Goal: Use online tool/utility: Utilize a website feature to perform a specific function

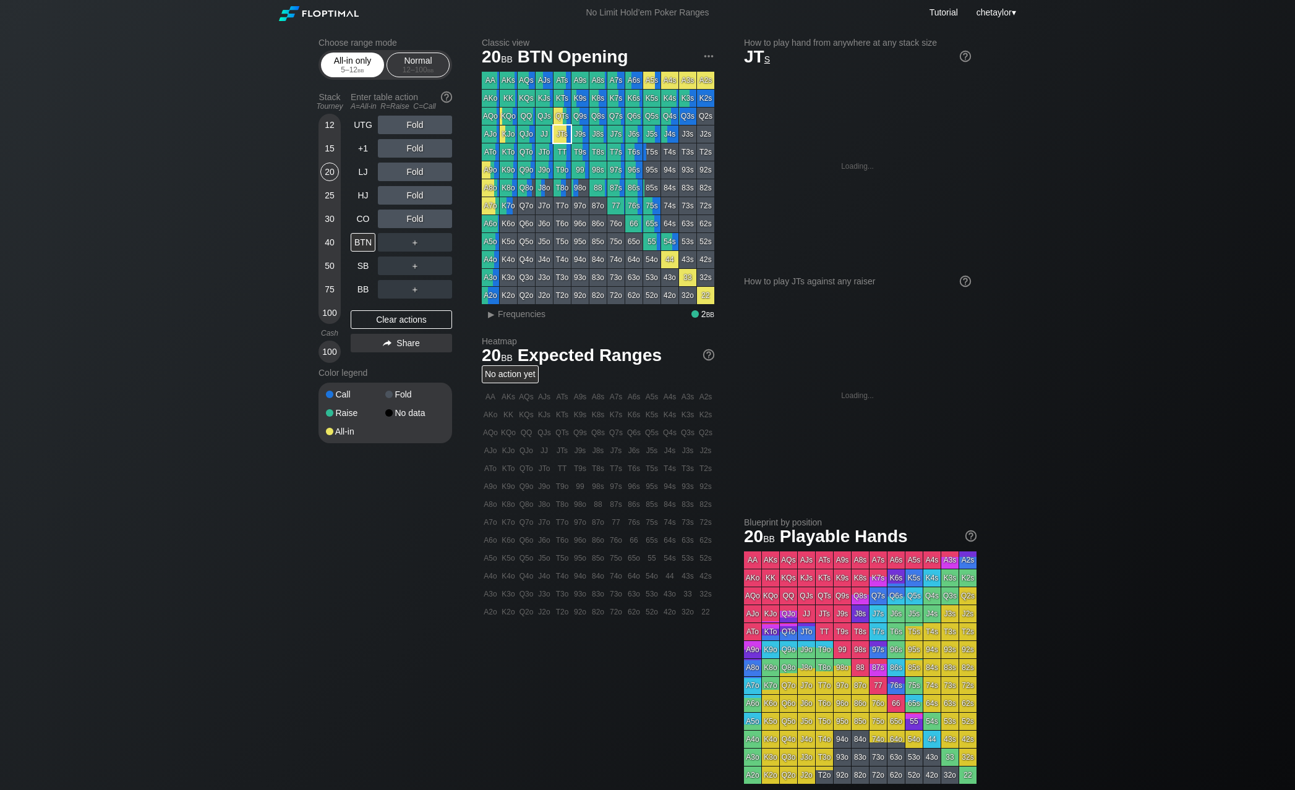
click at [347, 58] on div "All-in only 5 – 12 bb" at bounding box center [352, 64] width 57 height 23
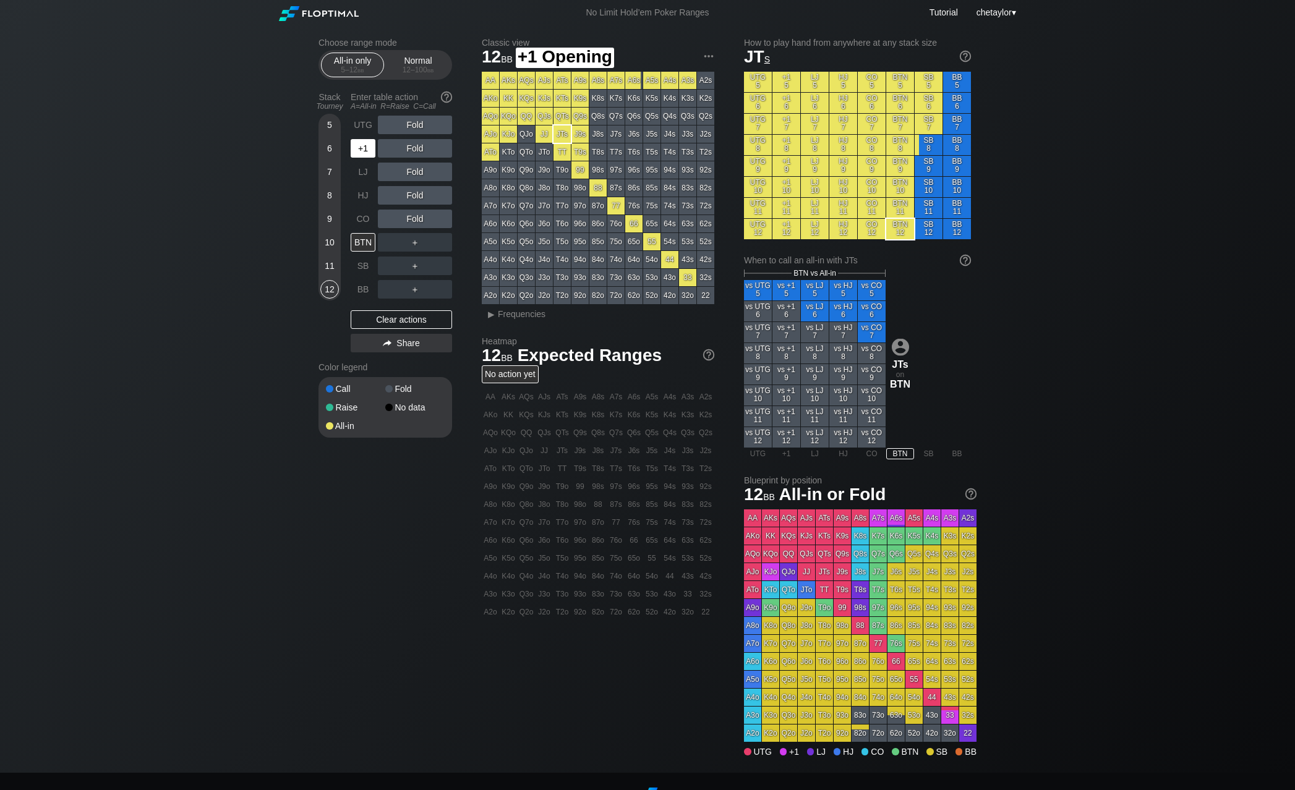
click at [362, 145] on div "+1" at bounding box center [363, 148] width 25 height 19
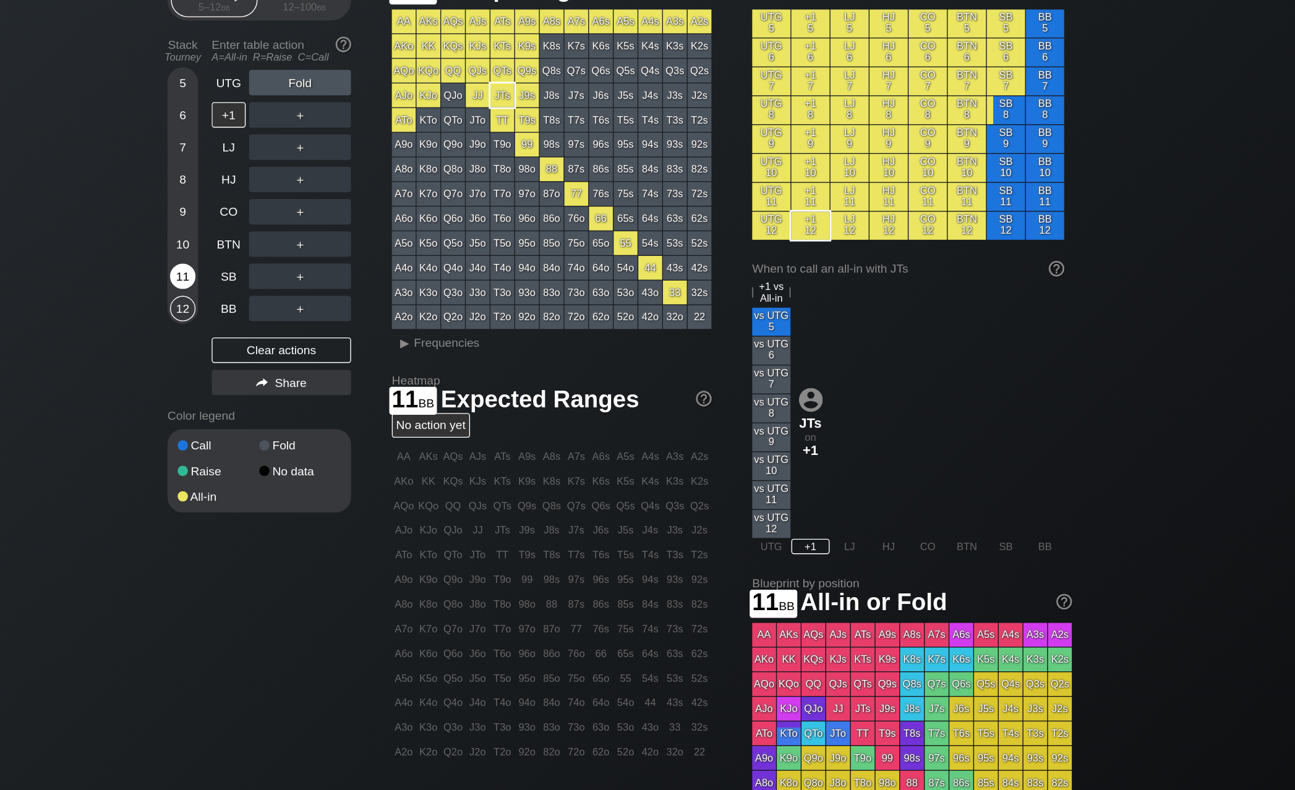
click at [320, 257] on div "11" at bounding box center [329, 266] width 19 height 19
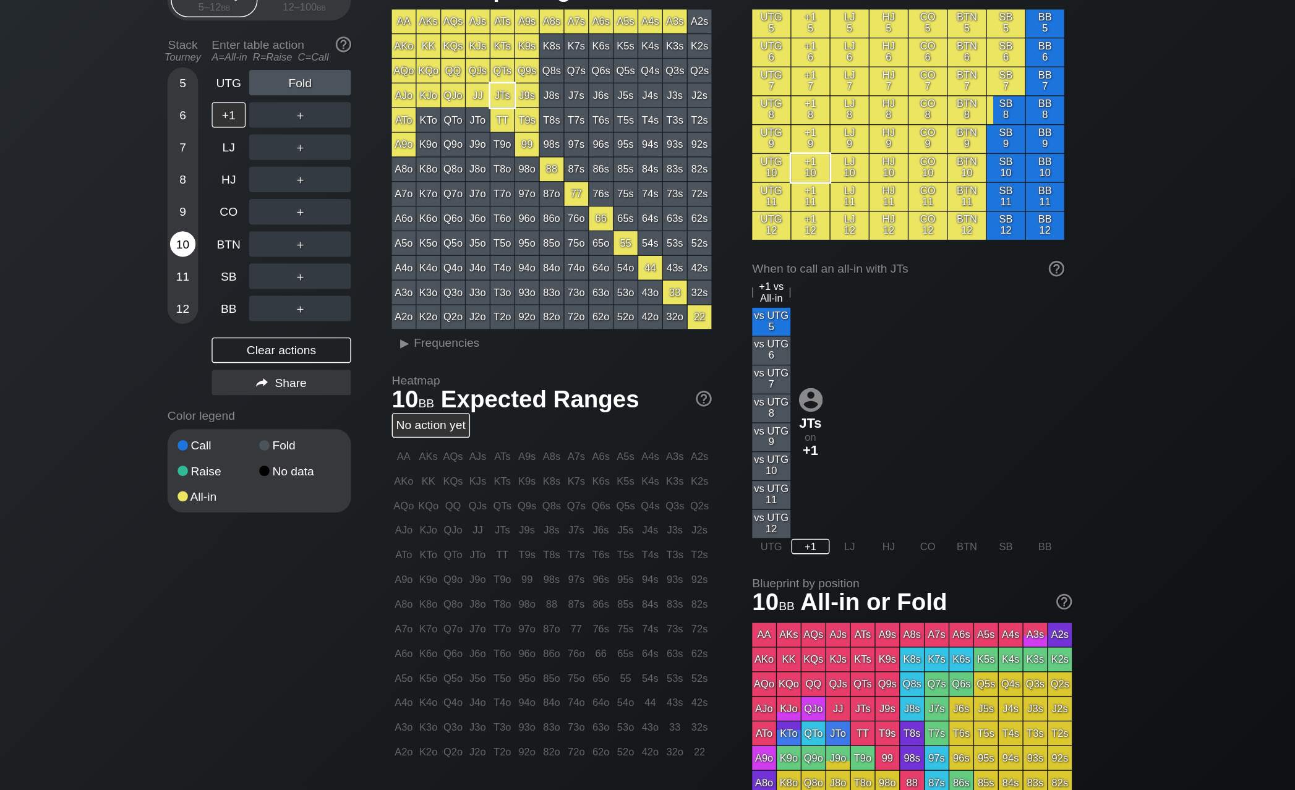
click at [320, 233] on div "10" at bounding box center [329, 242] width 19 height 19
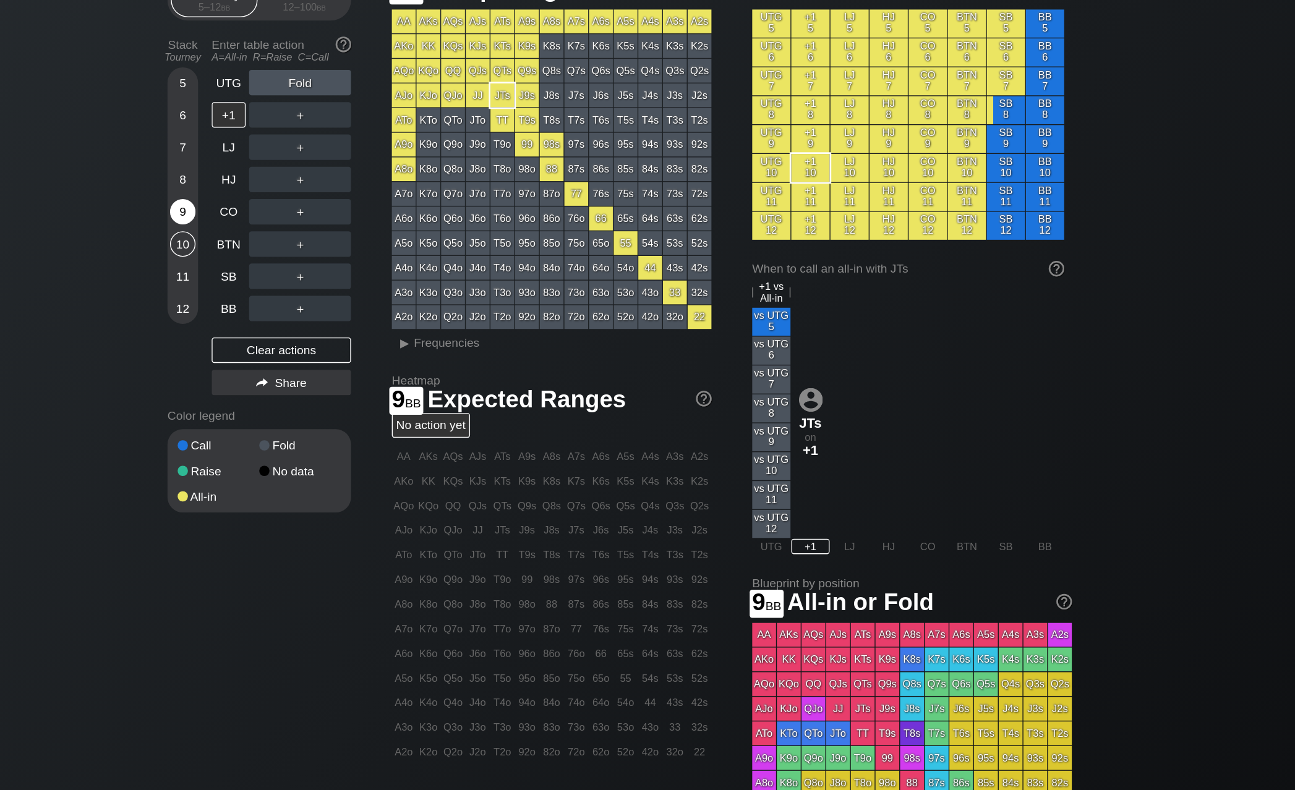
click at [320, 210] on div "9" at bounding box center [329, 219] width 19 height 19
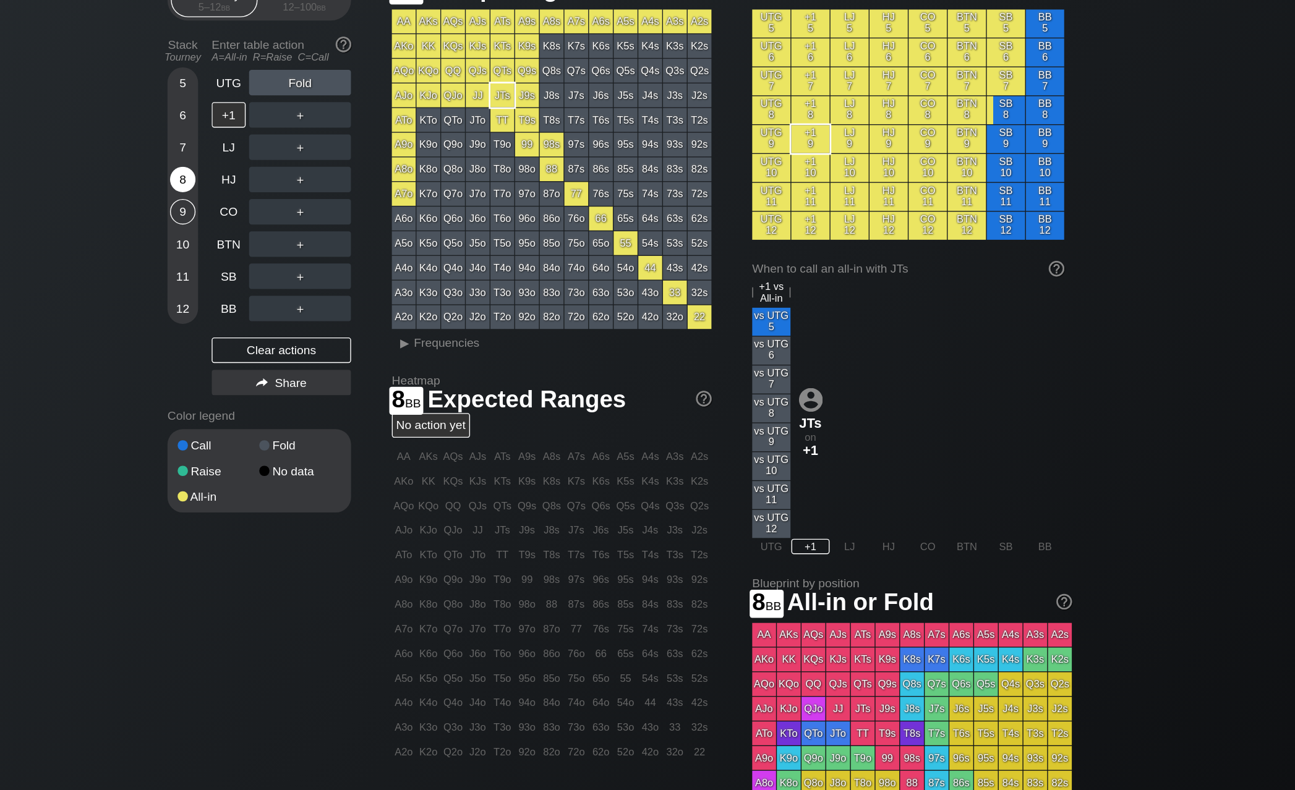
click at [320, 186] on div "8" at bounding box center [329, 195] width 19 height 19
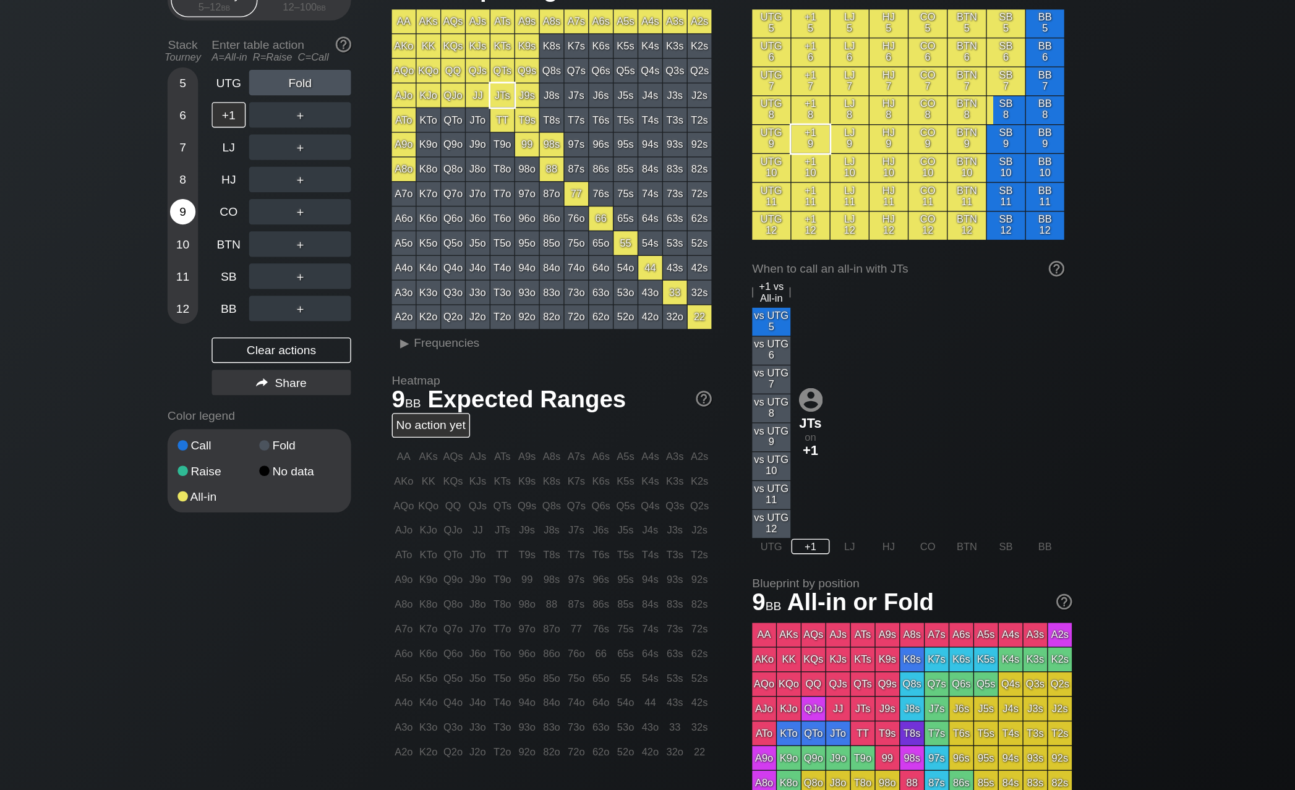
click at [320, 210] on div "9" at bounding box center [329, 219] width 19 height 19
click at [498, 309] on span "Frequencies" at bounding box center [522, 314] width 48 height 10
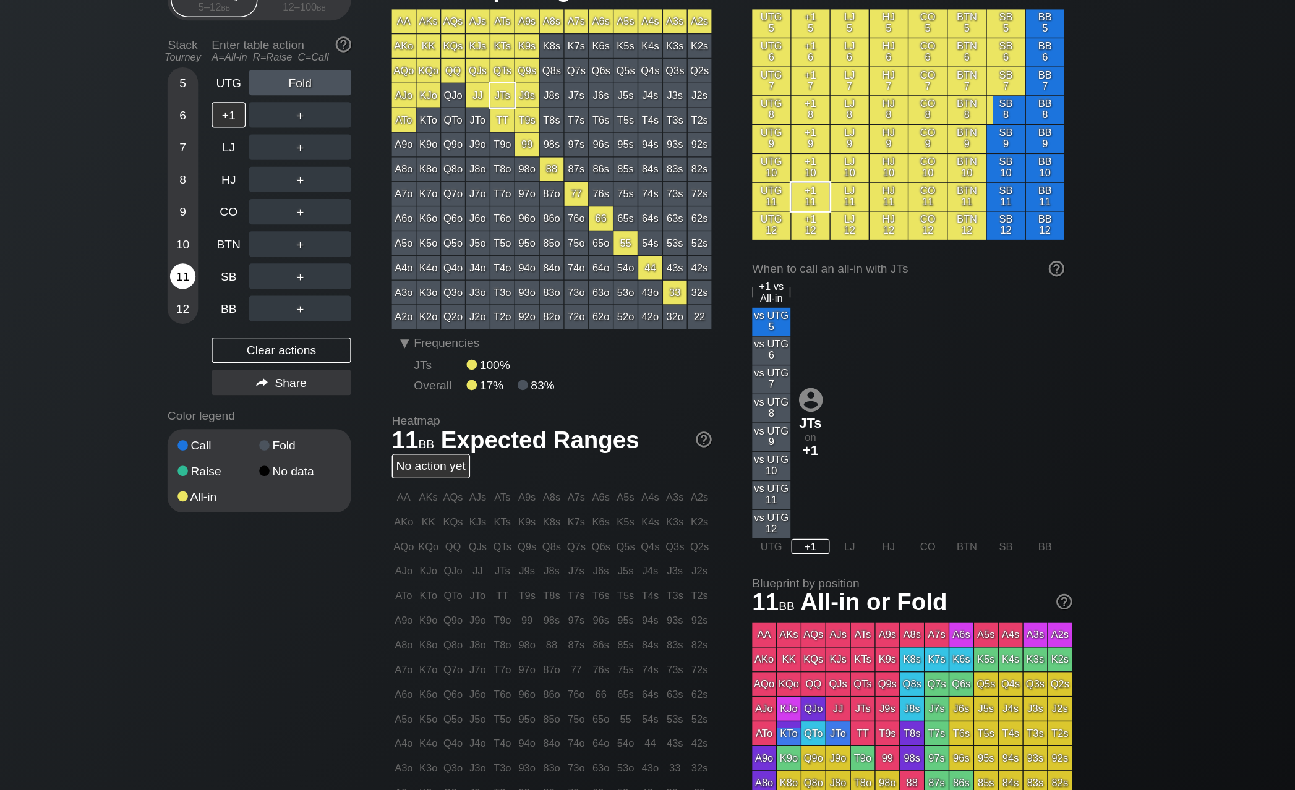
click at [320, 257] on div "11" at bounding box center [329, 266] width 19 height 19
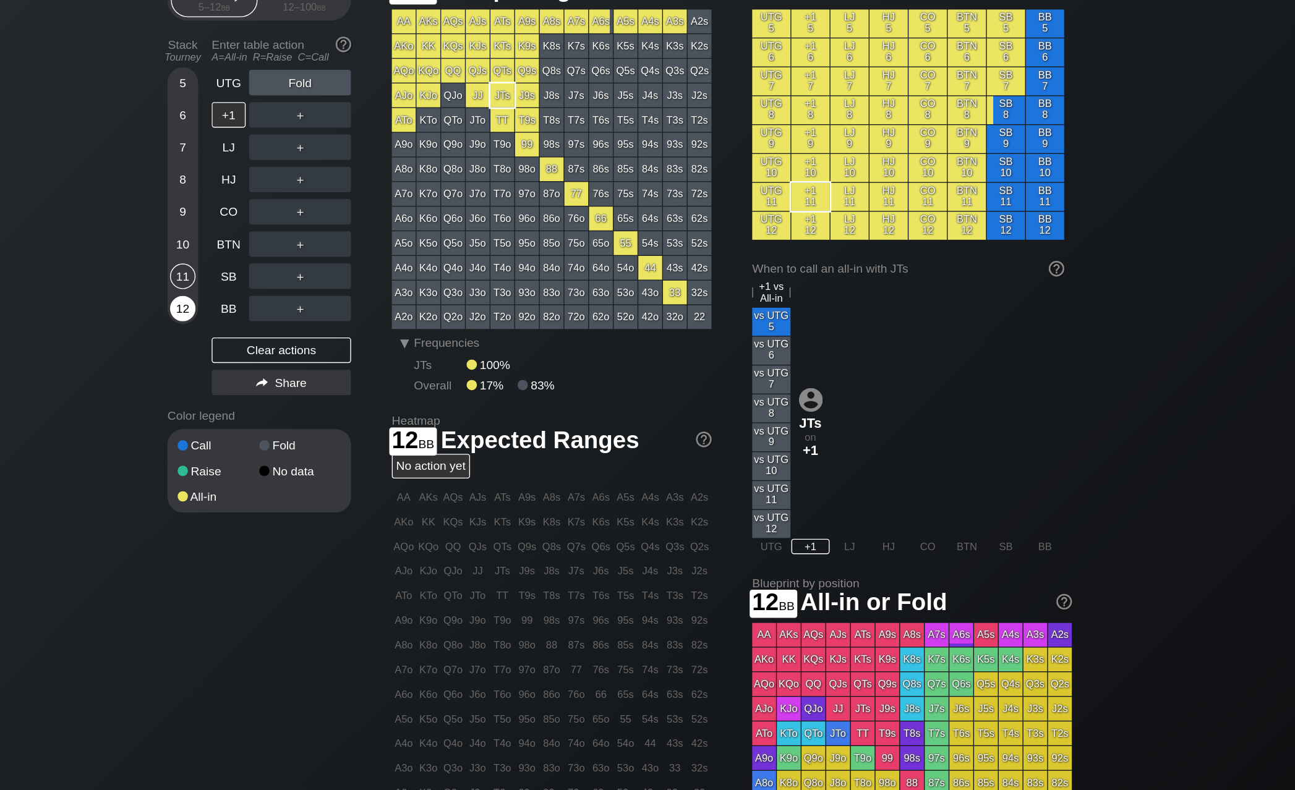
click at [320, 280] on div "12" at bounding box center [329, 289] width 19 height 19
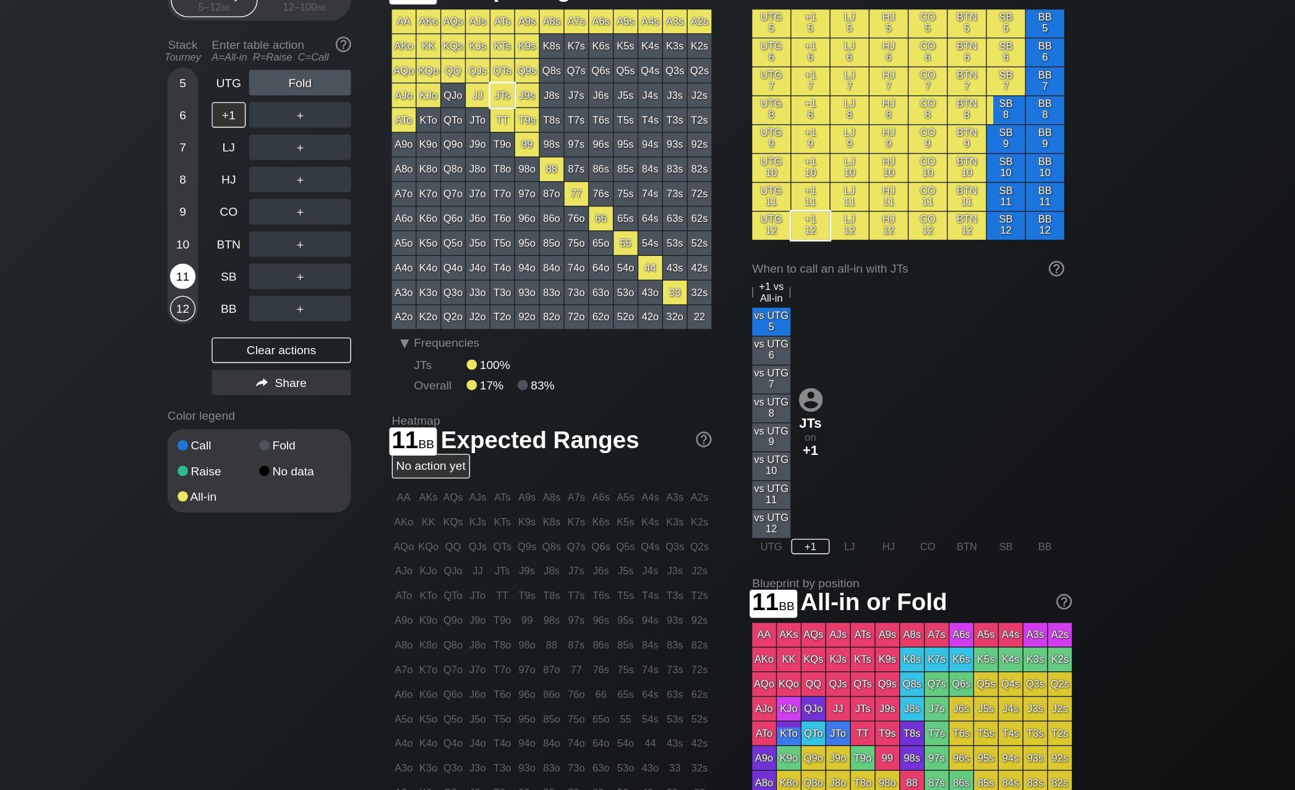
click at [320, 257] on div "11" at bounding box center [329, 266] width 19 height 19
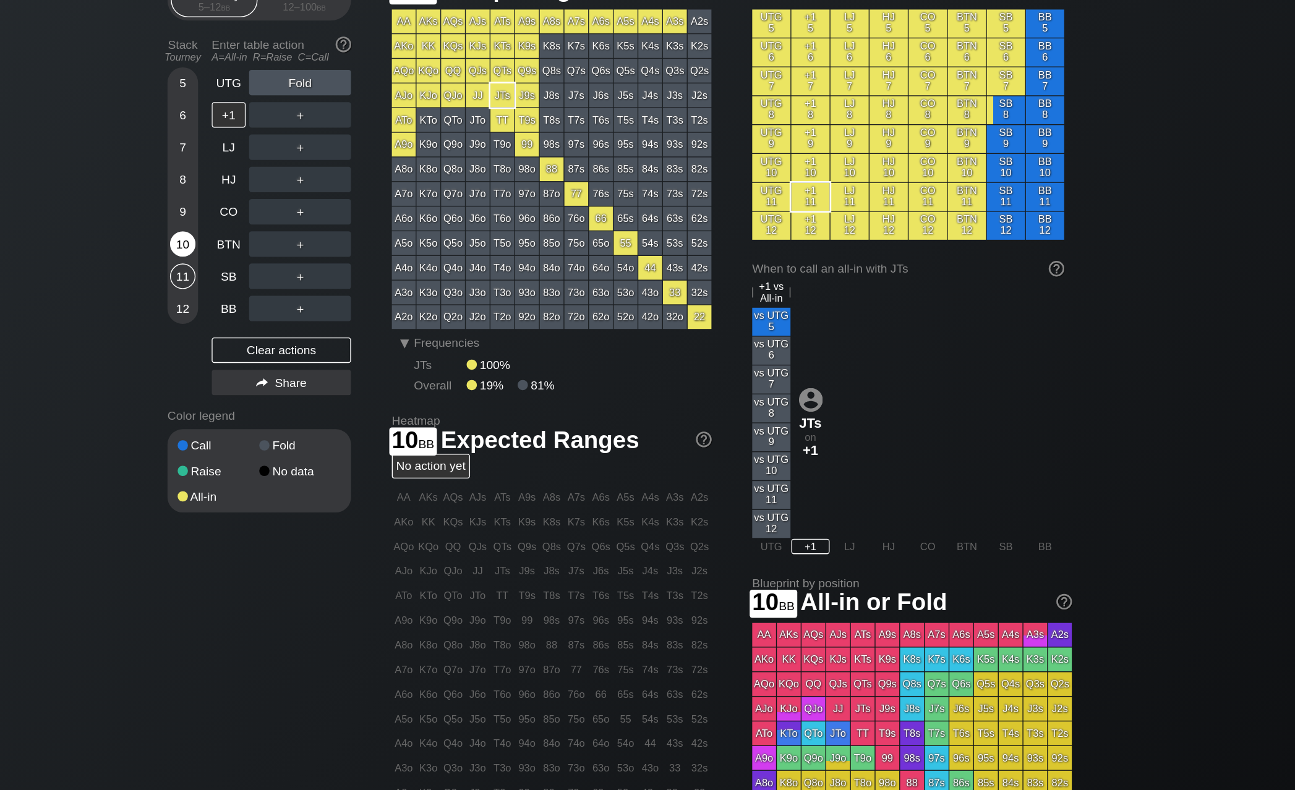
click at [320, 233] on div "10" at bounding box center [329, 242] width 19 height 19
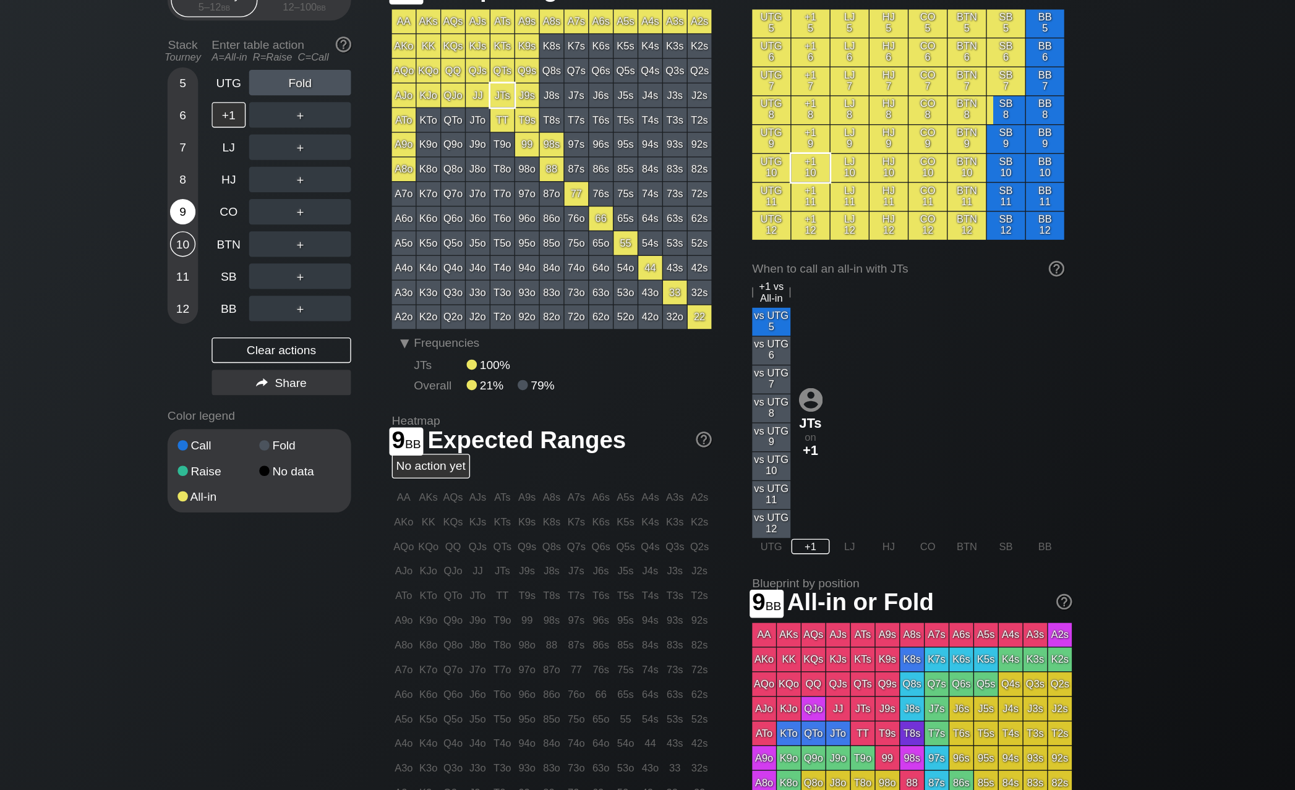
click at [320, 210] on div "9" at bounding box center [329, 219] width 19 height 19
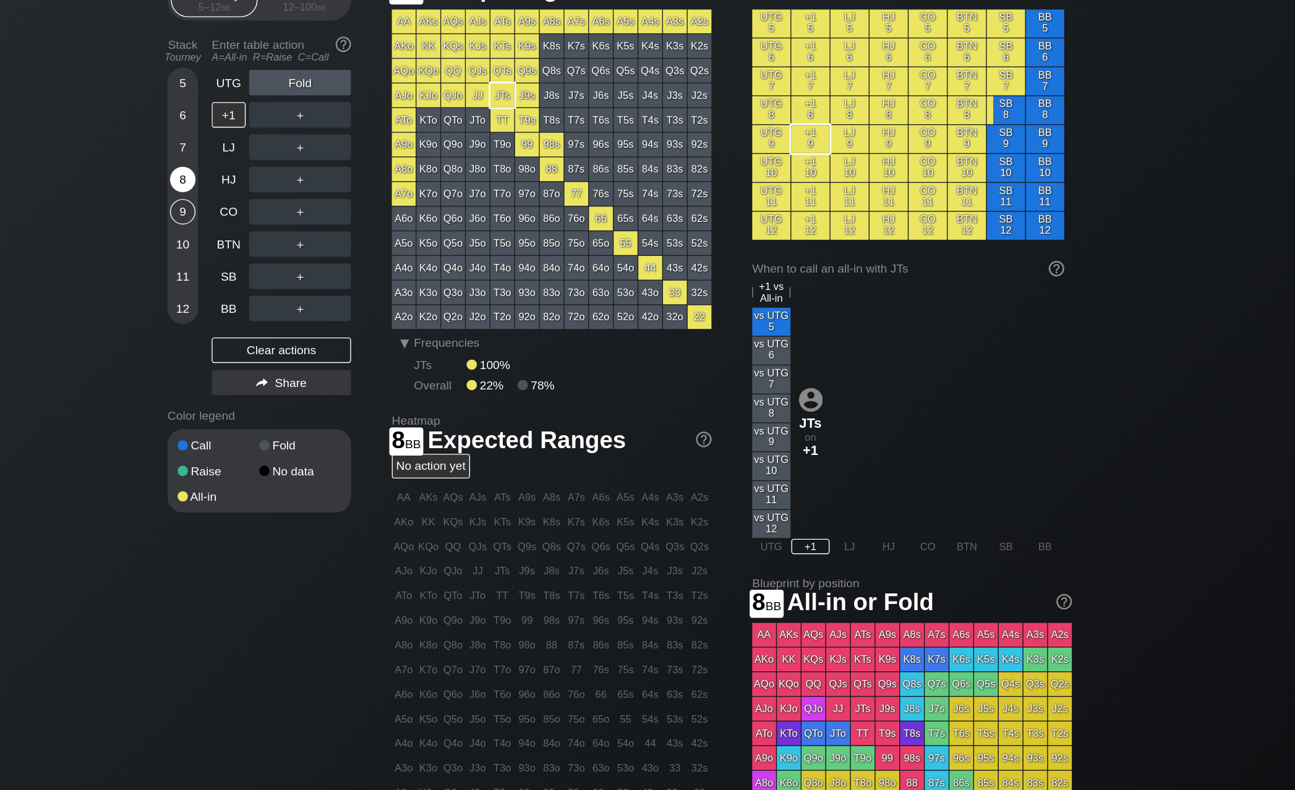
click at [320, 186] on div "8" at bounding box center [329, 195] width 19 height 19
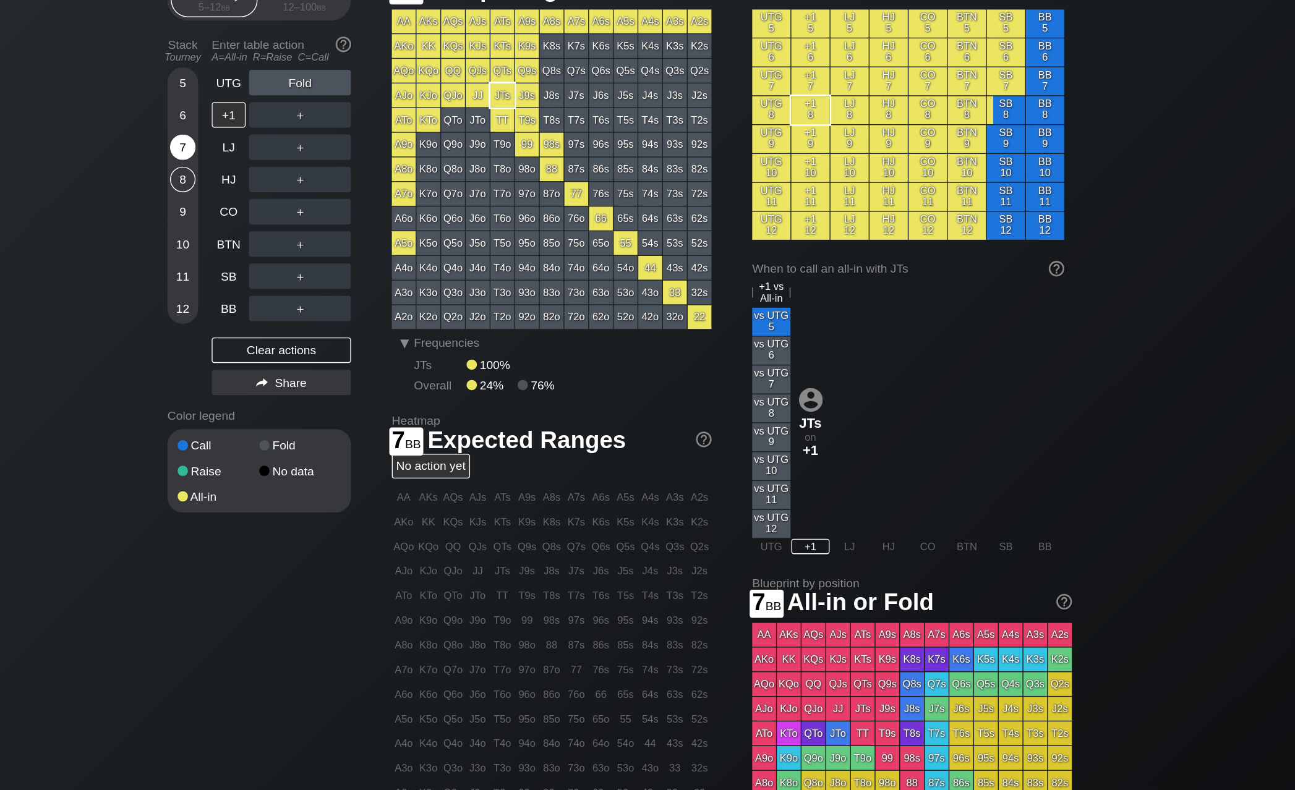
click at [320, 163] on div "7" at bounding box center [329, 172] width 19 height 19
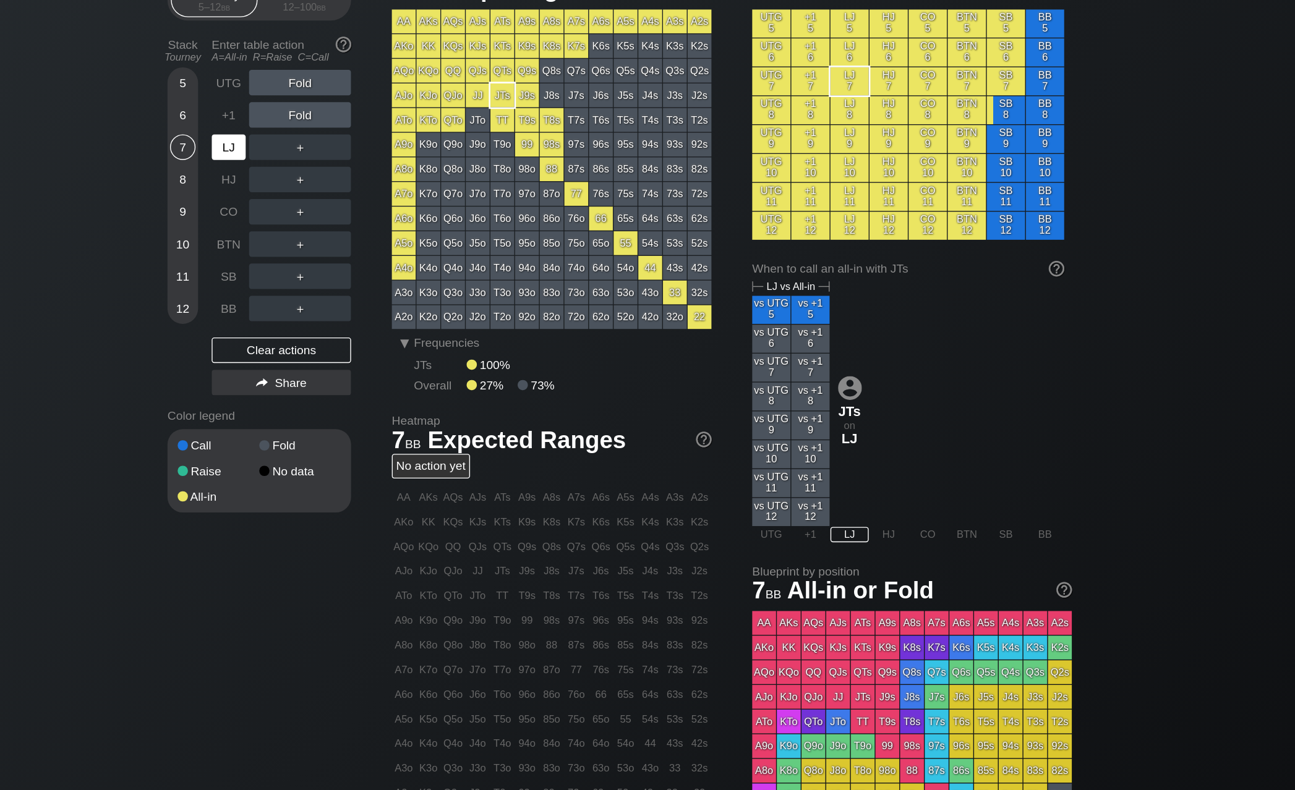
click at [351, 163] on div "LJ" at bounding box center [363, 172] width 25 height 19
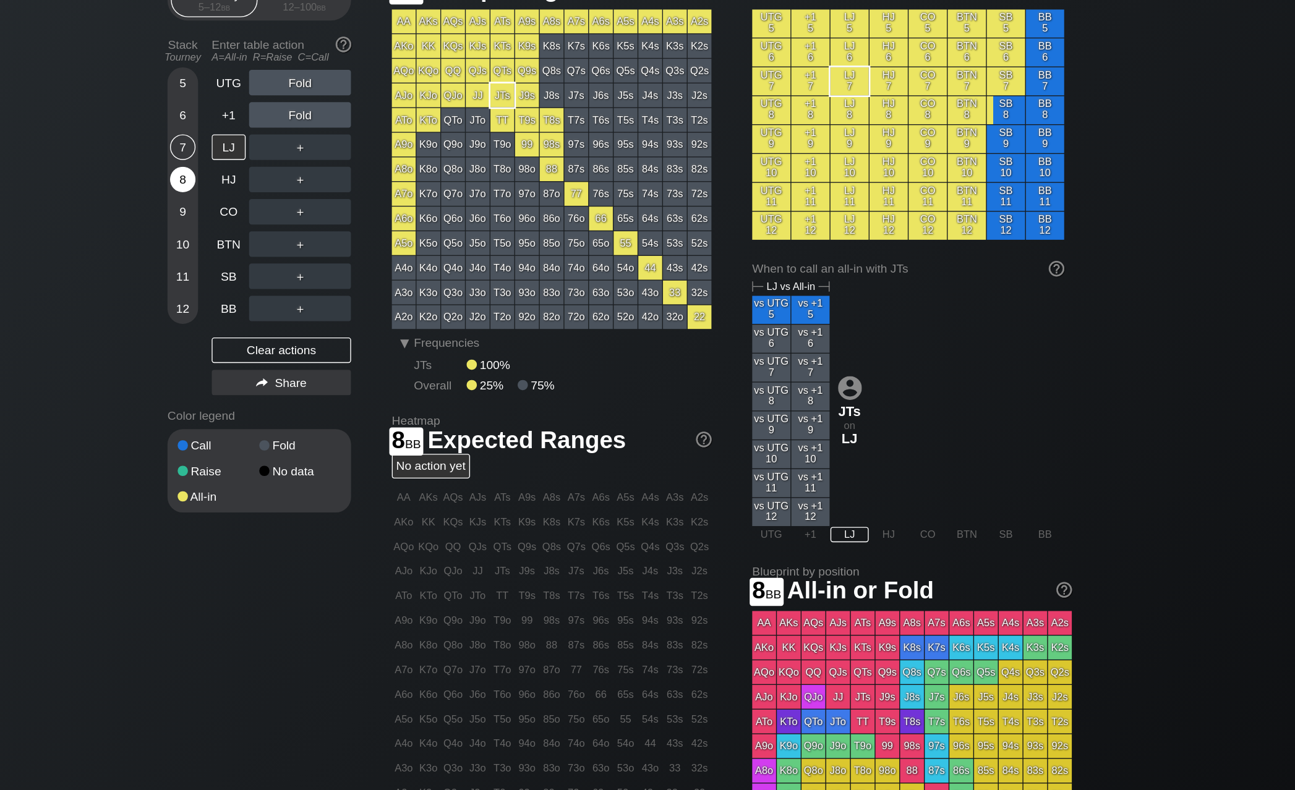
click at [320, 186] on div "8" at bounding box center [329, 195] width 19 height 19
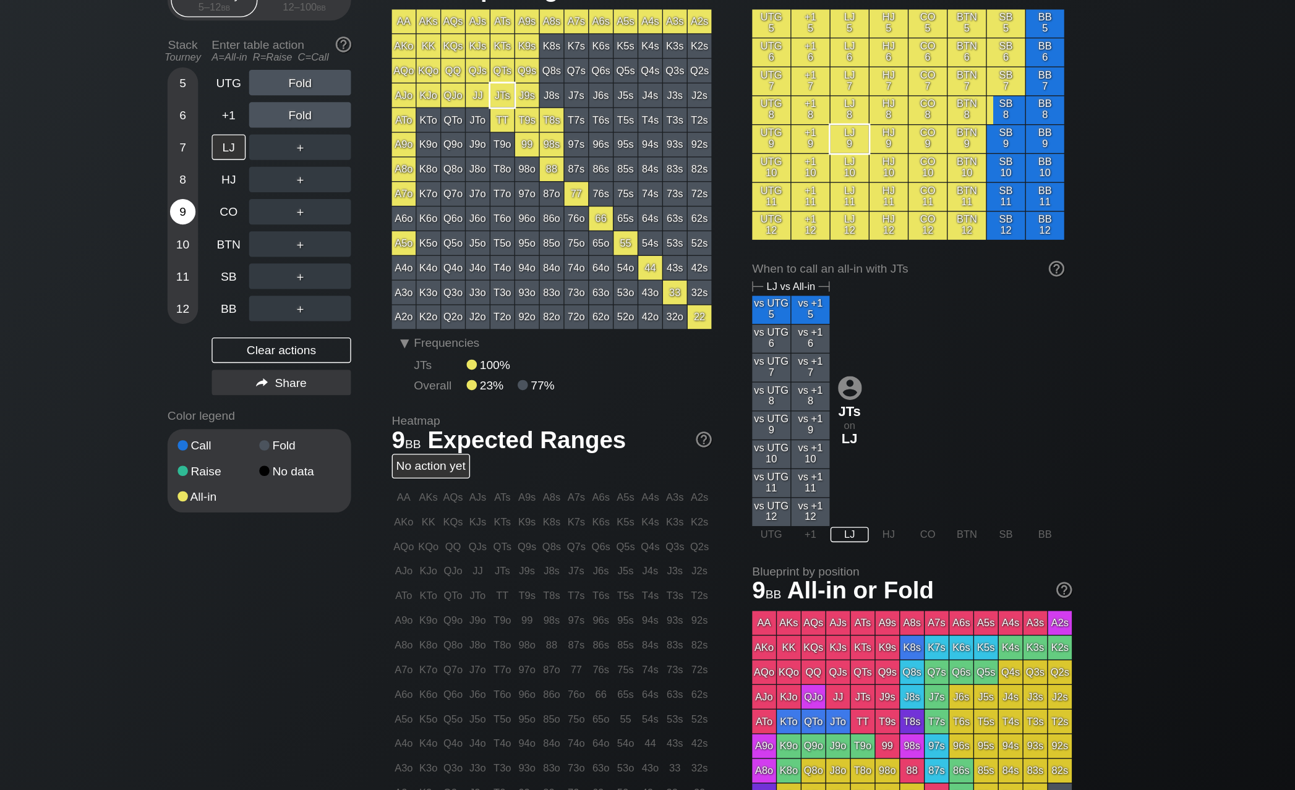
click at [320, 210] on div "9" at bounding box center [329, 219] width 19 height 19
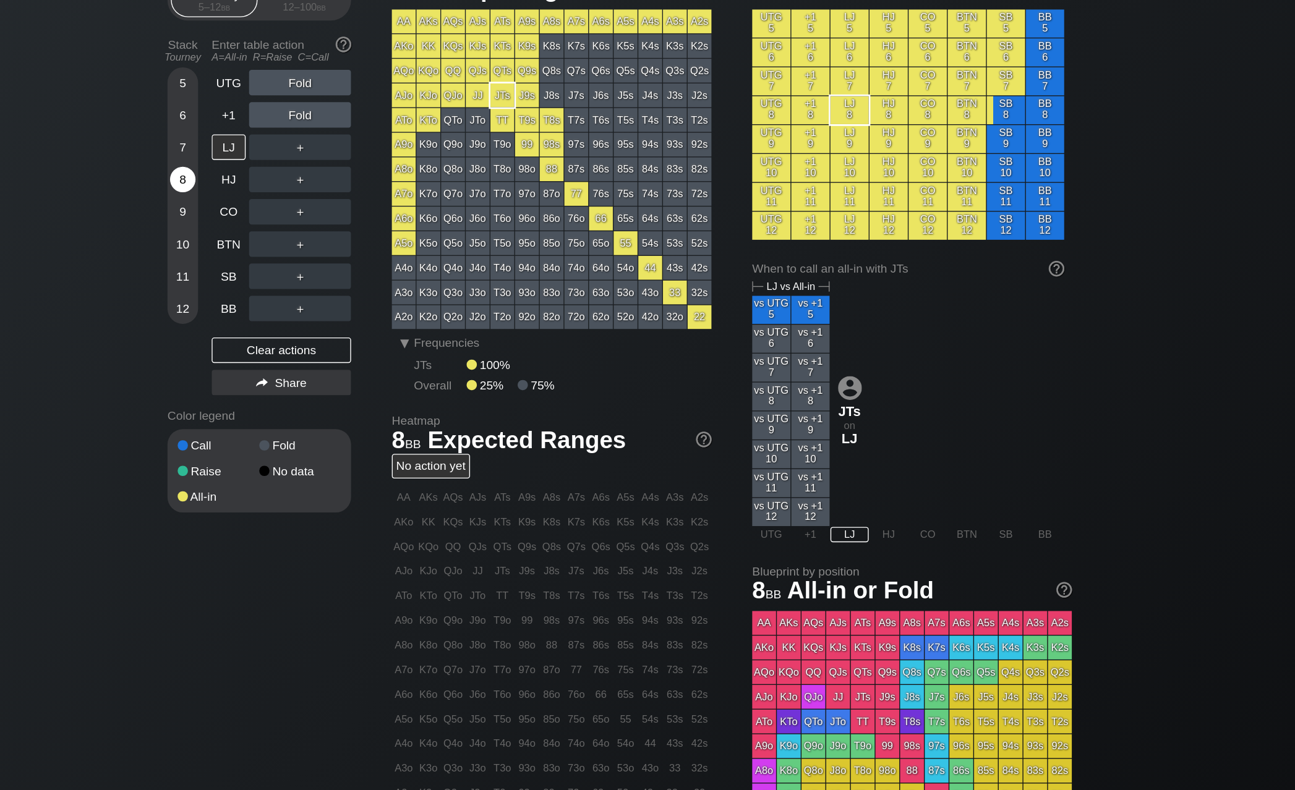
click at [320, 186] on div "8" at bounding box center [329, 195] width 19 height 19
click at [351, 139] on div "+1" at bounding box center [363, 148] width 25 height 19
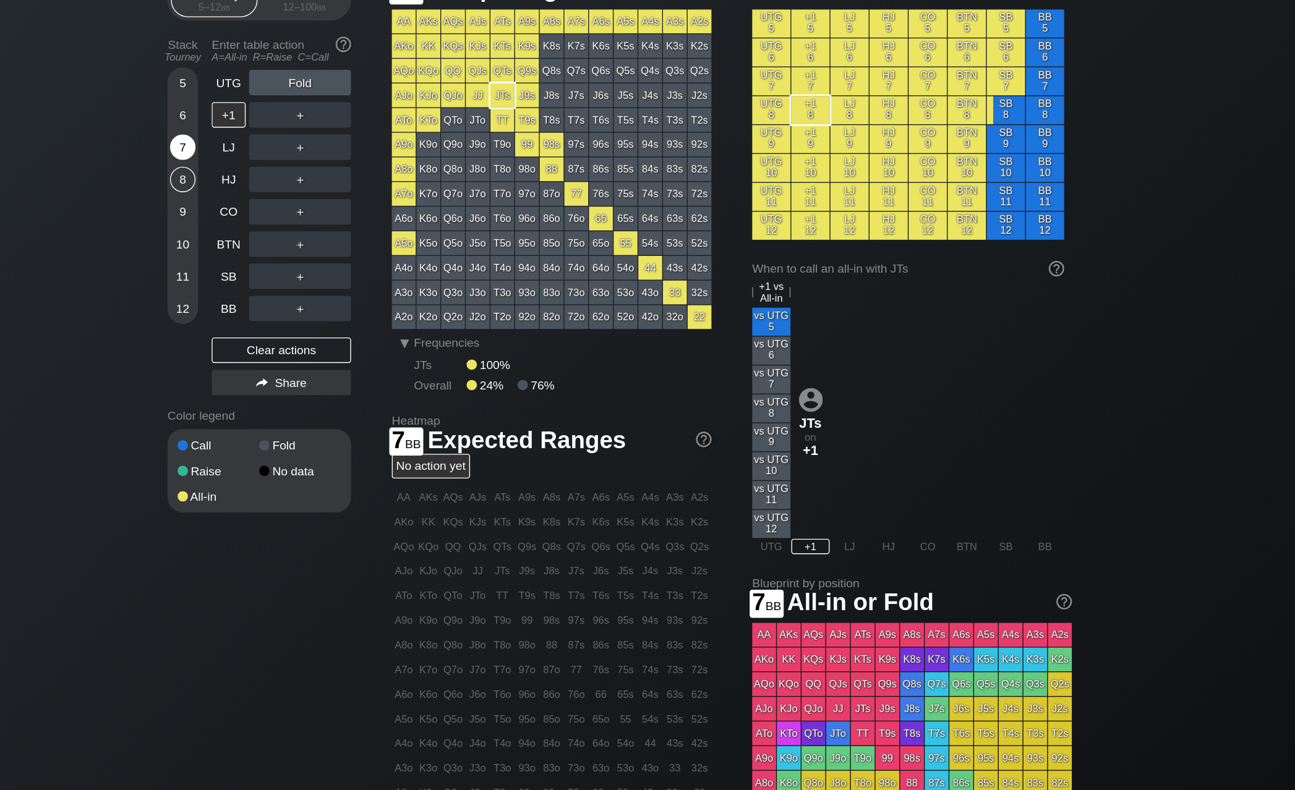
click at [320, 163] on div "7" at bounding box center [329, 172] width 19 height 19
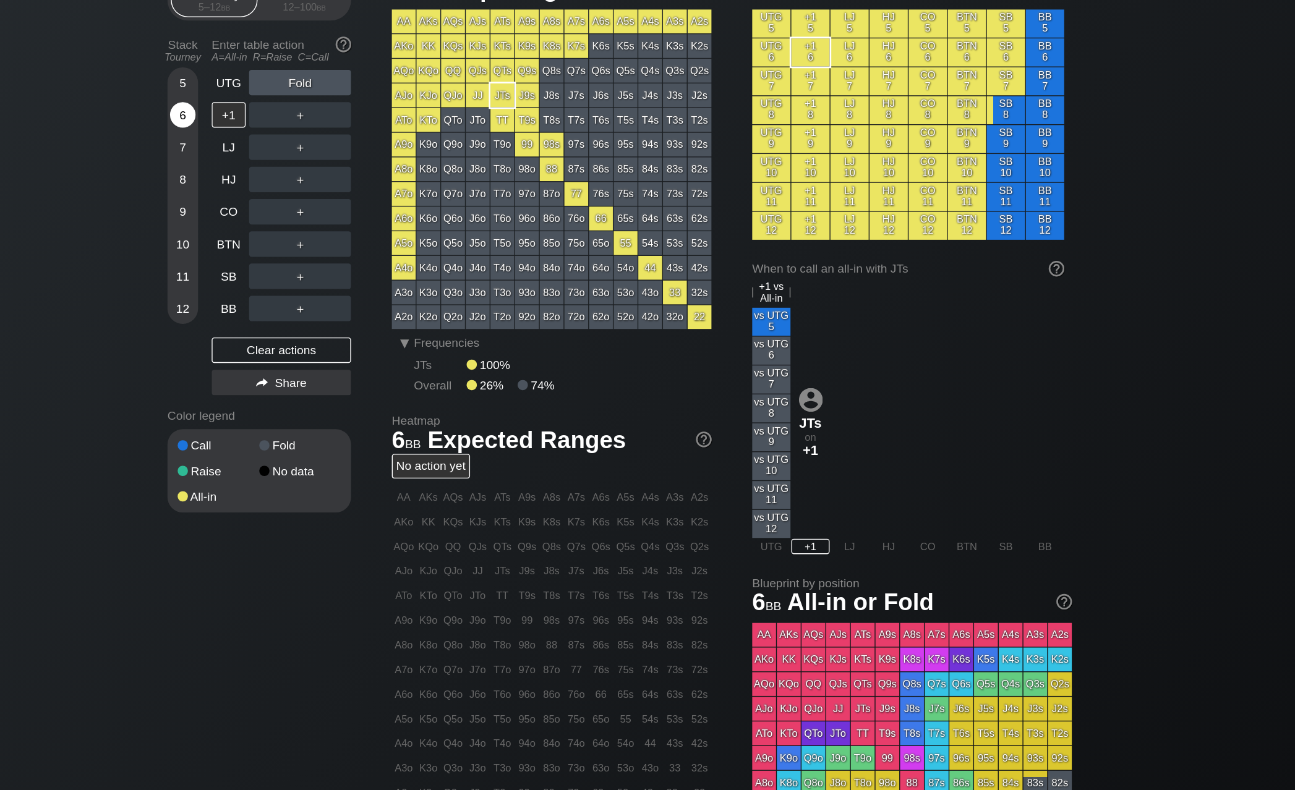
click at [320, 139] on div "6" at bounding box center [329, 148] width 19 height 19
